Goal: Task Accomplishment & Management: Use online tool/utility

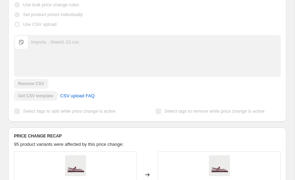
scroll to position [160, 0]
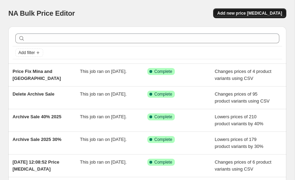
click at [240, 11] on span "Add new price change job" at bounding box center [249, 13] width 65 height 6
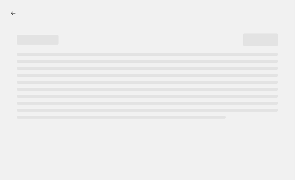
select select "percentage"
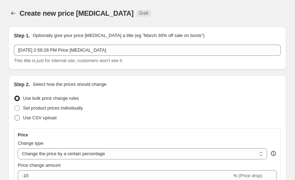
click at [45, 118] on span "Use CSV upload" at bounding box center [39, 117] width 33 height 5
click at [15, 115] on input "Use CSV upload" at bounding box center [14, 115] width 0 height 0
radio input "true"
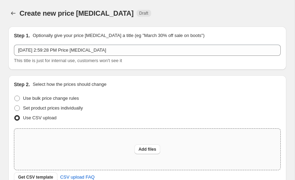
scroll to position [46, 0]
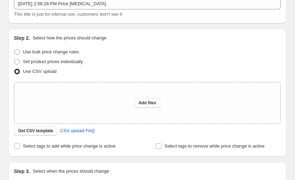
click at [33, 133] on span "Get CSV template" at bounding box center [35, 131] width 35 height 6
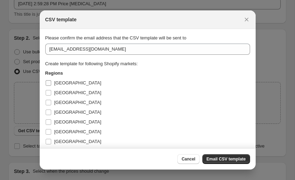
click at [61, 82] on span "Australia" at bounding box center [77, 82] width 47 height 5
click at [51, 82] on input "[GEOGRAPHIC_DATA]" at bounding box center [49, 83] width 6 height 6
checkbox input "true"
click at [58, 90] on span "[GEOGRAPHIC_DATA]" at bounding box center [77, 92] width 47 height 5
click at [51, 90] on input "[GEOGRAPHIC_DATA]" at bounding box center [49, 93] width 6 height 6
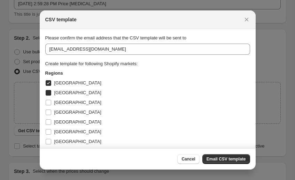
checkbox input "true"
click at [56, 106] on label "[GEOGRAPHIC_DATA]" at bounding box center [73, 103] width 56 height 10
click at [51, 105] on input "[GEOGRAPHIC_DATA]" at bounding box center [49, 103] width 6 height 6
checkbox input "true"
click at [55, 114] on span "[GEOGRAPHIC_DATA]" at bounding box center [77, 111] width 47 height 5
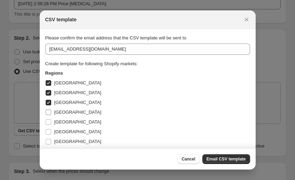
click at [51, 114] on input "[GEOGRAPHIC_DATA]" at bounding box center [49, 112] width 6 height 6
checkbox input "true"
click at [55, 124] on span "[GEOGRAPHIC_DATA]" at bounding box center [77, 121] width 47 height 5
click at [51, 124] on input "[GEOGRAPHIC_DATA]" at bounding box center [49, 122] width 6 height 6
checkbox input "true"
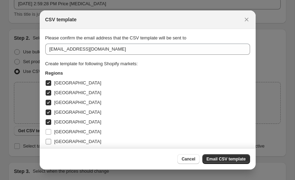
click at [53, 137] on label "[GEOGRAPHIC_DATA]" at bounding box center [73, 142] width 56 height 10
click at [51, 139] on input "[GEOGRAPHIC_DATA]" at bounding box center [49, 142] width 6 height 6
checkbox input "true"
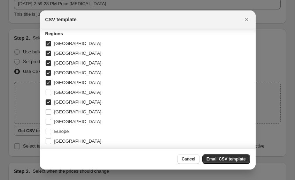
scroll to position [42, 0]
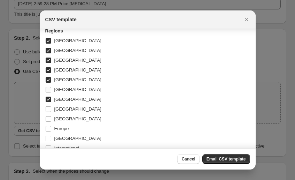
click at [60, 88] on span "[GEOGRAPHIC_DATA]" at bounding box center [77, 89] width 47 height 5
click at [51, 88] on input "[GEOGRAPHIC_DATA]" at bounding box center [49, 90] width 6 height 6
checkbox input "true"
click at [54, 106] on span "[GEOGRAPHIC_DATA]" at bounding box center [77, 109] width 47 height 7
click at [51, 106] on input "[GEOGRAPHIC_DATA]" at bounding box center [49, 109] width 6 height 6
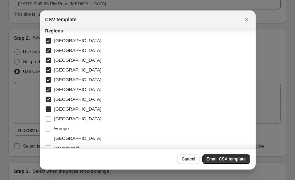
checkbox input "true"
click at [53, 118] on label "[GEOGRAPHIC_DATA]" at bounding box center [73, 119] width 56 height 10
click at [51, 118] on input "[GEOGRAPHIC_DATA]" at bounding box center [49, 119] width 6 height 6
checkbox input "true"
click at [50, 126] on input "Europe" at bounding box center [49, 129] width 6 height 6
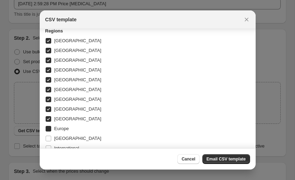
checkbox input "true"
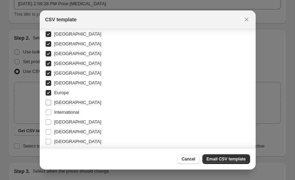
click at [51, 106] on label "[GEOGRAPHIC_DATA]" at bounding box center [73, 103] width 56 height 10
click at [51, 105] on input "[GEOGRAPHIC_DATA]" at bounding box center [49, 103] width 6 height 6
checkbox input "true"
click at [49, 110] on input "International" at bounding box center [49, 112] width 6 height 6
checkbox input "true"
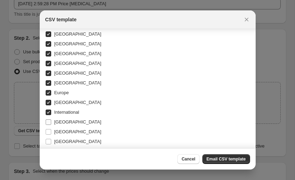
click at [49, 121] on input "[GEOGRAPHIC_DATA]" at bounding box center [49, 122] width 6 height 6
checkbox input "true"
click at [49, 131] on input "[GEOGRAPHIC_DATA]" at bounding box center [49, 132] width 6 height 6
checkbox input "true"
click at [49, 140] on input "[GEOGRAPHIC_DATA]" at bounding box center [49, 142] width 6 height 6
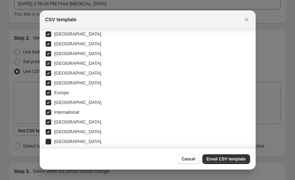
checkbox input "true"
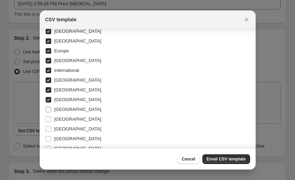
click at [51, 107] on input "[GEOGRAPHIC_DATA]" at bounding box center [49, 110] width 6 height 6
checkbox input "true"
click at [49, 118] on input "[GEOGRAPHIC_DATA]" at bounding box center [49, 119] width 6 height 6
checkbox input "true"
click at [49, 125] on label "[GEOGRAPHIC_DATA]" at bounding box center [73, 129] width 56 height 10
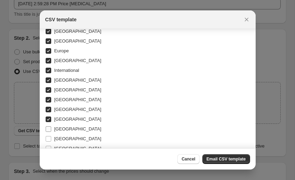
click at [49, 126] on input "[GEOGRAPHIC_DATA]" at bounding box center [49, 129] width 6 height 6
checkbox input "true"
click at [49, 140] on input "[GEOGRAPHIC_DATA]" at bounding box center [49, 139] width 6 height 6
checkbox input "true"
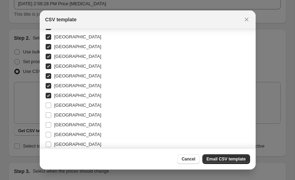
scroll to position [167, 0]
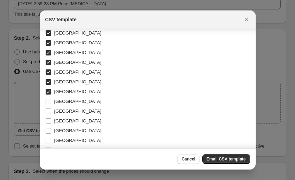
click at [48, 102] on input "[GEOGRAPHIC_DATA]" at bounding box center [49, 102] width 6 height 6
checkbox input "true"
click at [47, 112] on input "[GEOGRAPHIC_DATA]" at bounding box center [49, 111] width 6 height 6
checkbox input "true"
click at [47, 121] on input "[GEOGRAPHIC_DATA]" at bounding box center [49, 121] width 6 height 6
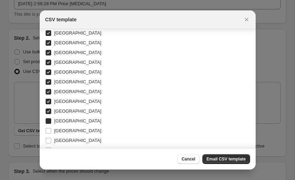
checkbox input "true"
click at [48, 132] on input "[GEOGRAPHIC_DATA]" at bounding box center [49, 131] width 6 height 6
checkbox input "true"
click at [47, 138] on input "[GEOGRAPHIC_DATA]" at bounding box center [49, 141] width 6 height 6
checkbox input "true"
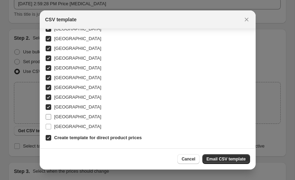
scroll to position [200, 0]
click at [52, 119] on label "[GEOGRAPHIC_DATA]" at bounding box center [73, 117] width 56 height 10
click at [51, 119] on input "[GEOGRAPHIC_DATA]" at bounding box center [49, 117] width 6 height 6
checkbox input "true"
click at [51, 123] on span ":r2b:" at bounding box center [48, 126] width 6 height 6
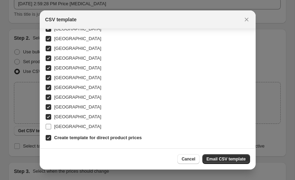
click at [51, 124] on input "[GEOGRAPHIC_DATA]" at bounding box center [49, 127] width 6 height 6
checkbox input "true"
click at [239, 154] on button "Email CSV template" at bounding box center [226, 159] width 48 height 10
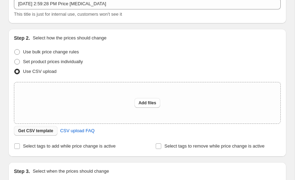
click at [44, 131] on span "Get CSV template" at bounding box center [35, 131] width 35 height 6
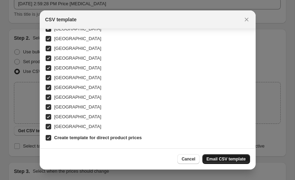
scroll to position [200, 0]
click at [224, 161] on span "Email CSV template" at bounding box center [226, 159] width 39 height 6
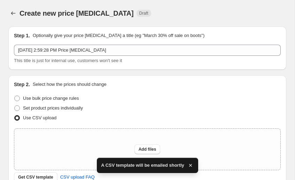
scroll to position [46, 0]
